Goal: Task Accomplishment & Management: Manage account settings

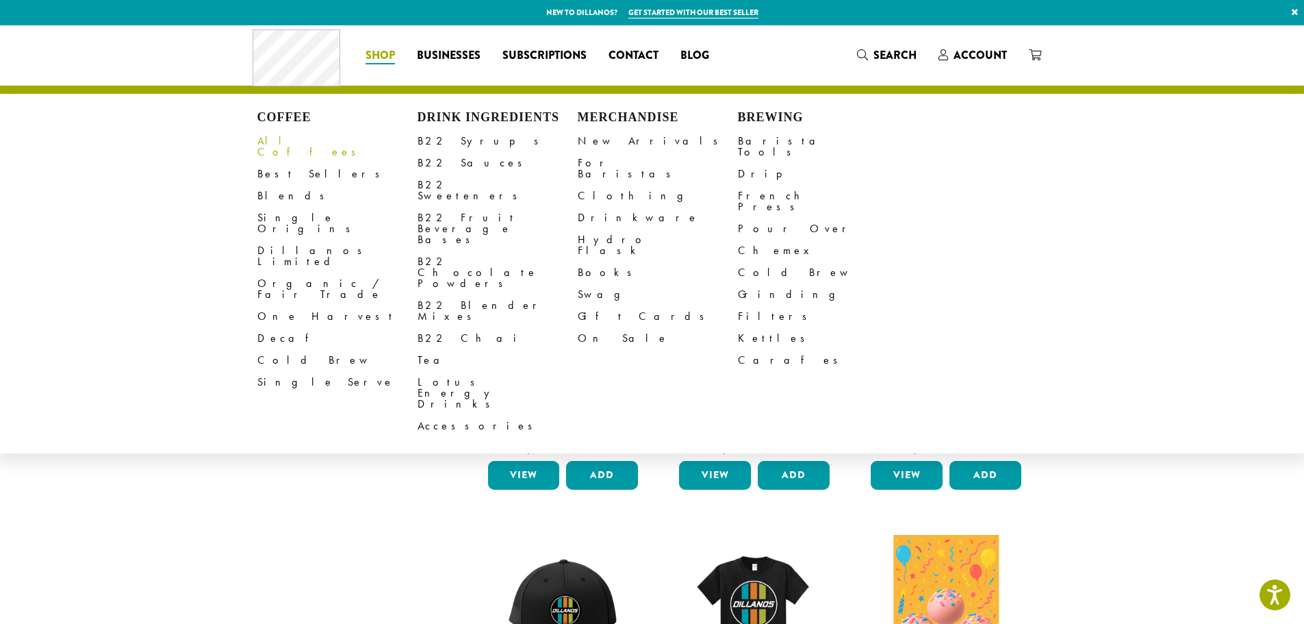
click at [286, 139] on link "All Coffees" at bounding box center [337, 146] width 160 height 33
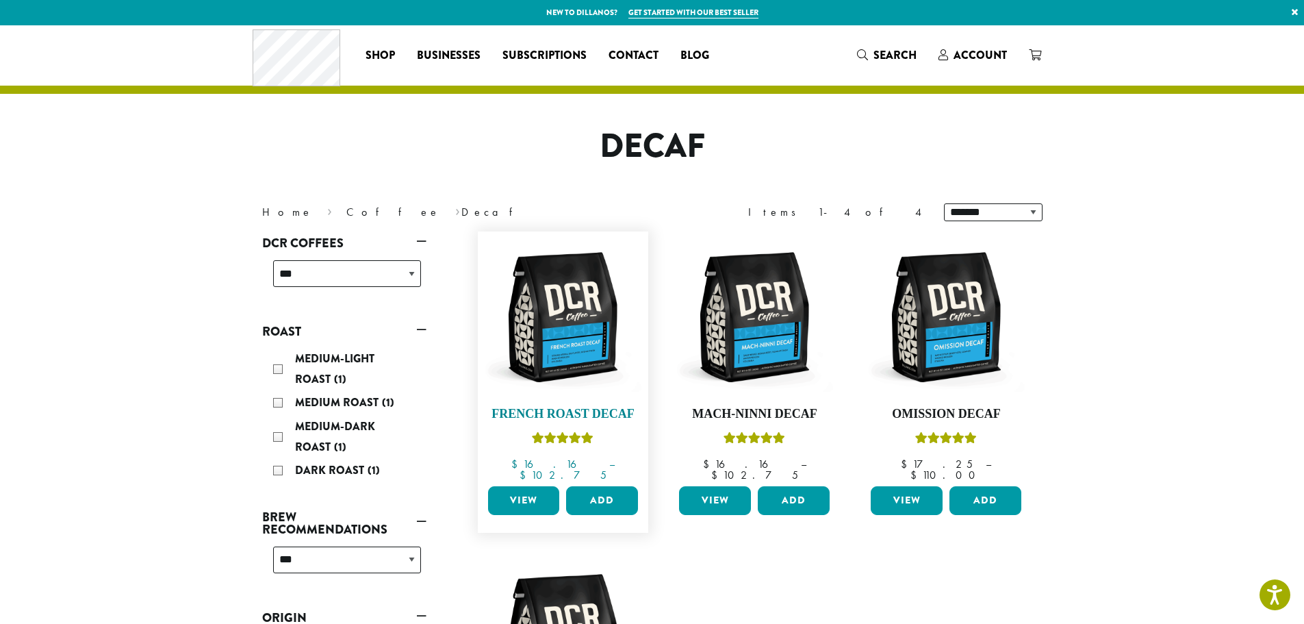
click at [587, 363] on img at bounding box center [562, 316] width 157 height 157
click at [712, 353] on img at bounding box center [754, 316] width 157 height 157
click at [965, 348] on img at bounding box center [946, 316] width 157 height 157
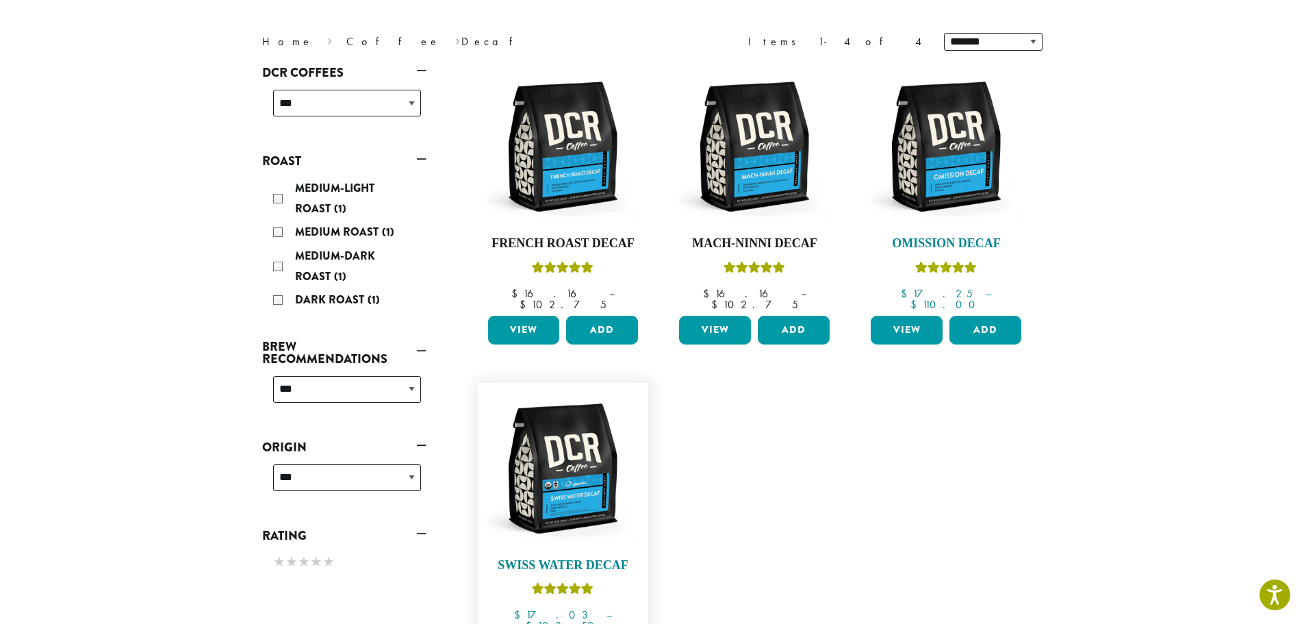
scroll to position [205, 0]
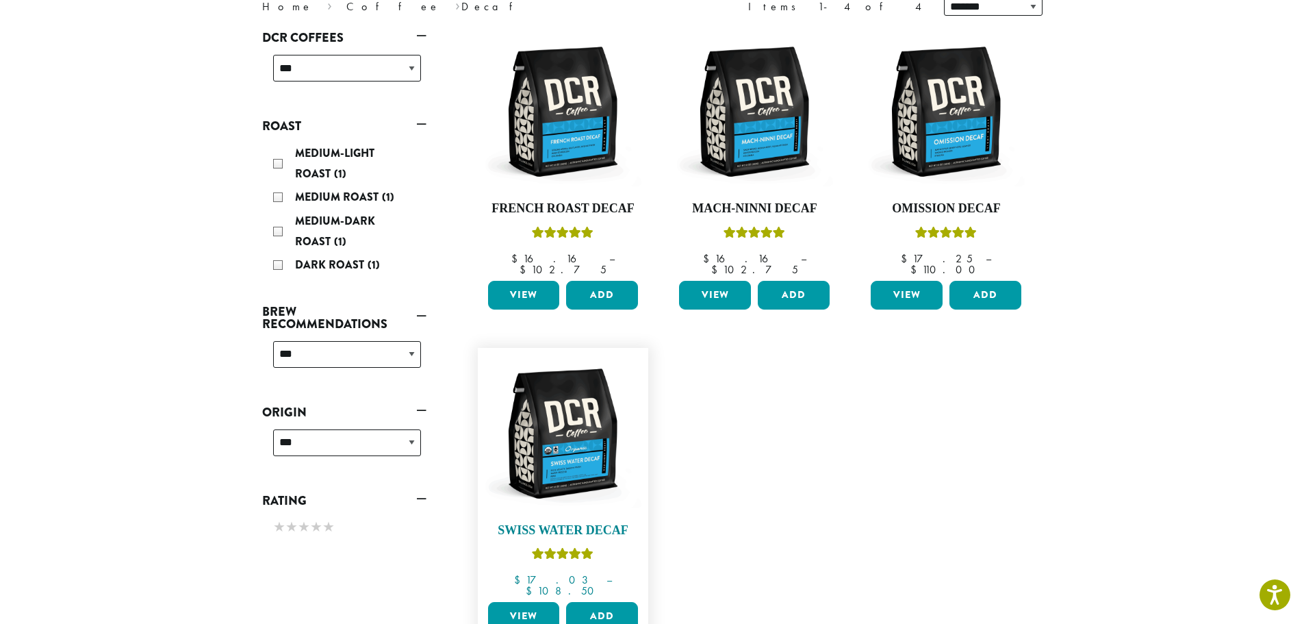
click at [522, 407] on img at bounding box center [562, 433] width 157 height 157
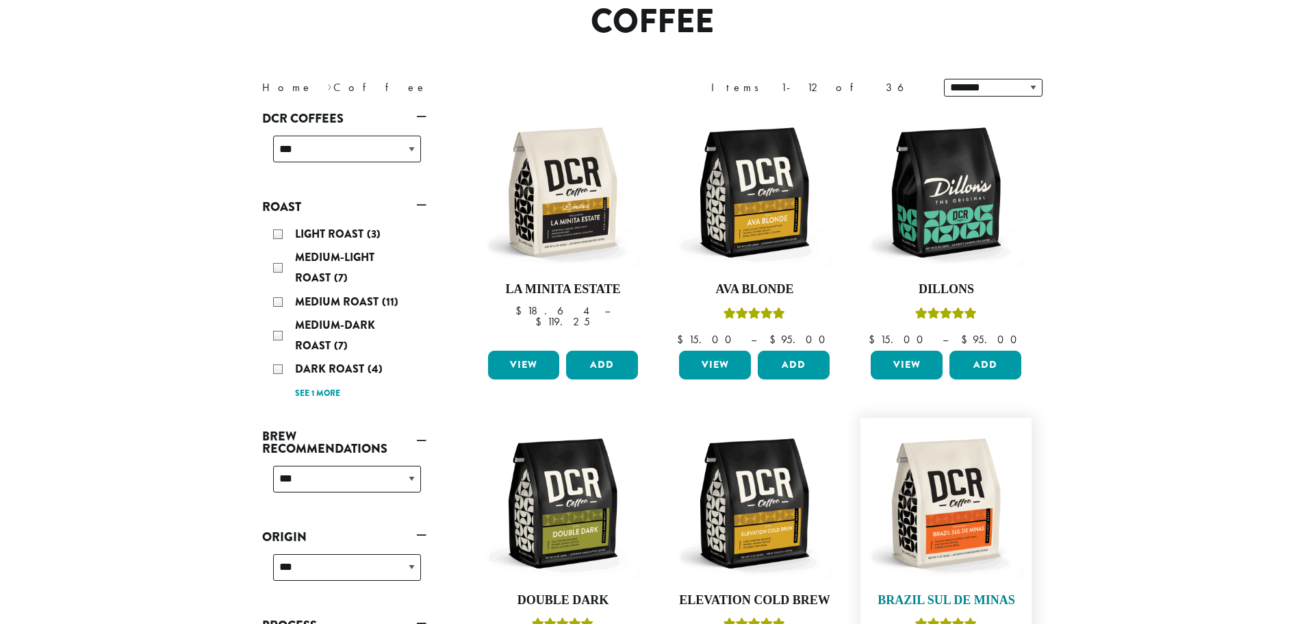
scroll to position [137, 0]
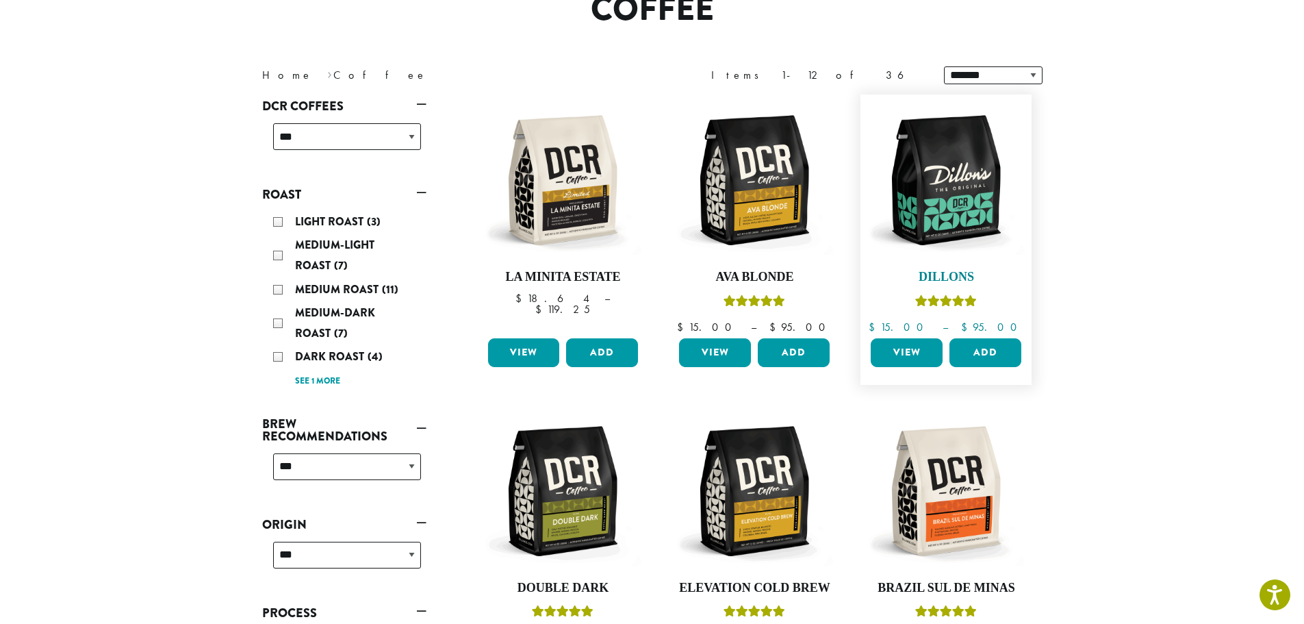
click at [950, 248] on img at bounding box center [946, 179] width 157 height 157
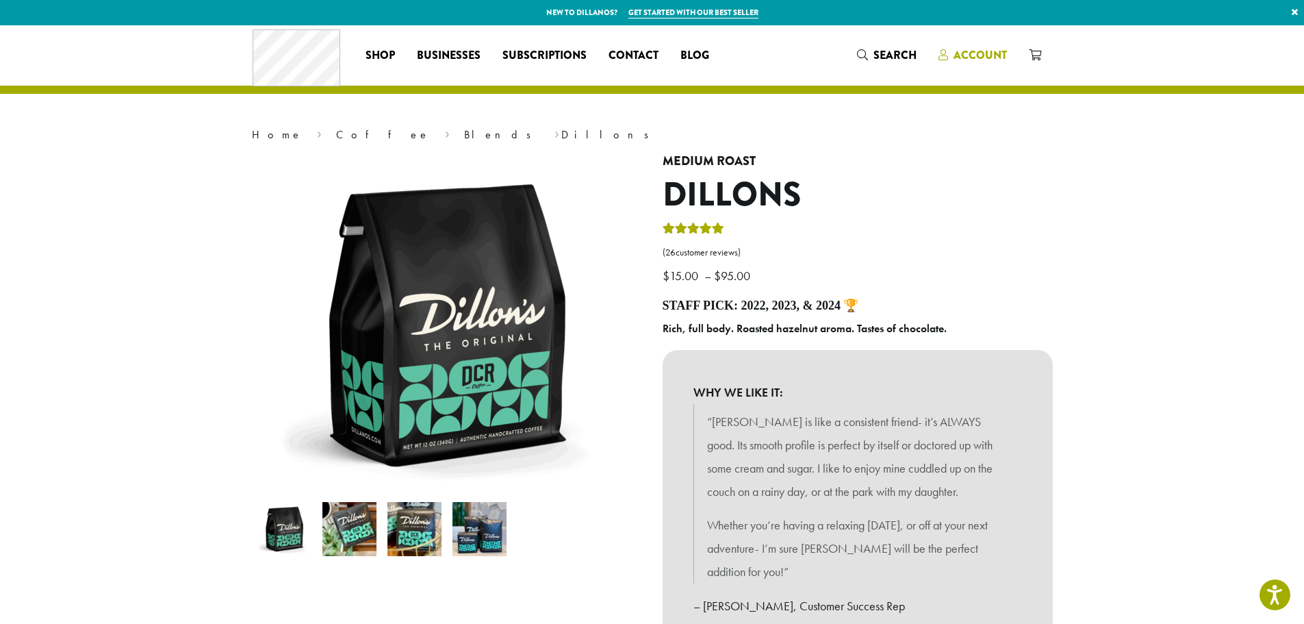
click at [970, 51] on span "Account" at bounding box center [980, 55] width 53 height 16
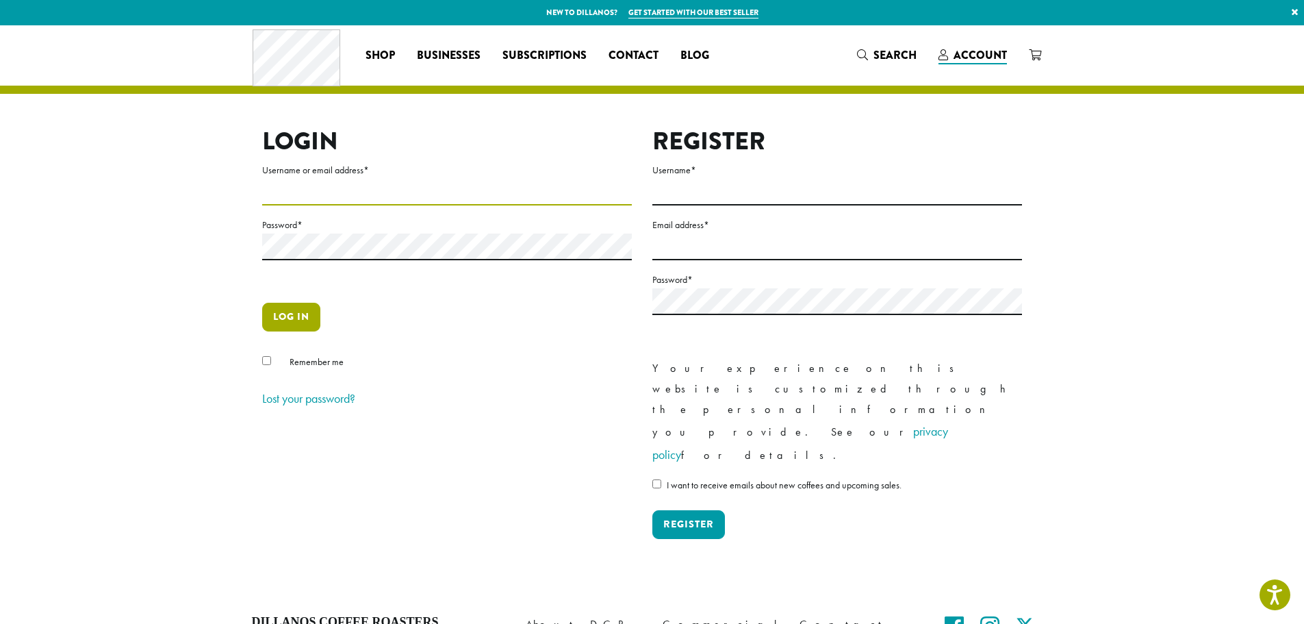
type input "**********"
click at [285, 316] on button "Log in" at bounding box center [291, 317] width 58 height 29
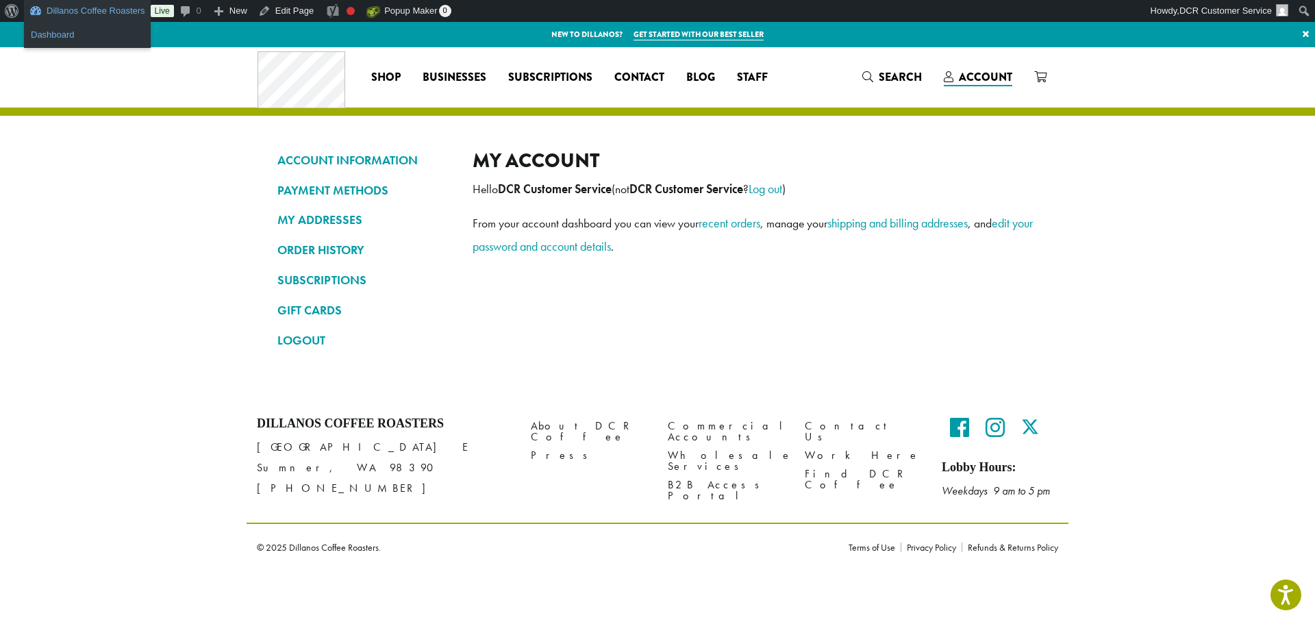
click at [107, 34] on link "Dashboard" at bounding box center [87, 35] width 127 height 18
